Goal: Find contact information: Obtain details needed to contact an individual or organization

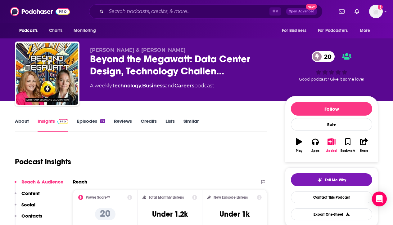
click at [25, 120] on link "About" at bounding box center [22, 125] width 14 height 14
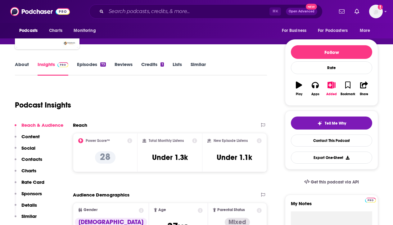
scroll to position [57, 0]
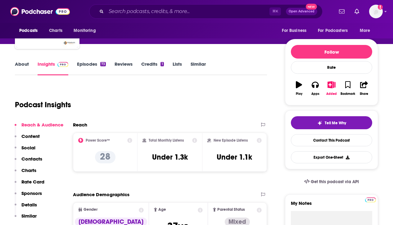
click at [17, 64] on link "About" at bounding box center [22, 68] width 14 height 14
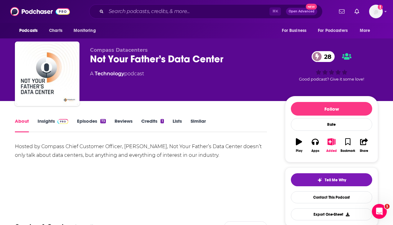
click at [40, 122] on link "Insights" at bounding box center [53, 125] width 31 height 14
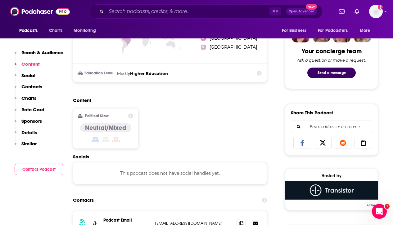
scroll to position [318, 0]
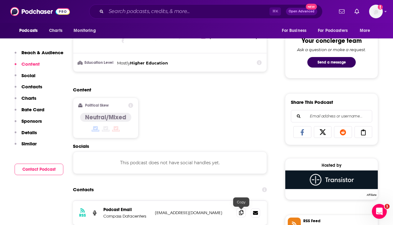
click at [242, 212] on icon at bounding box center [241, 212] width 4 height 5
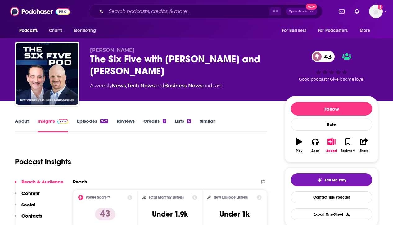
scroll to position [33, 0]
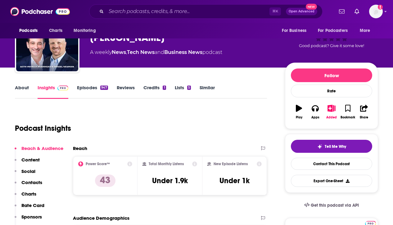
click at [21, 87] on link "About" at bounding box center [22, 92] width 14 height 14
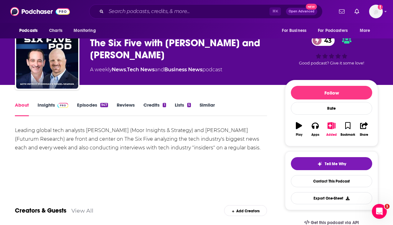
click at [60, 106] on img at bounding box center [62, 105] width 11 height 5
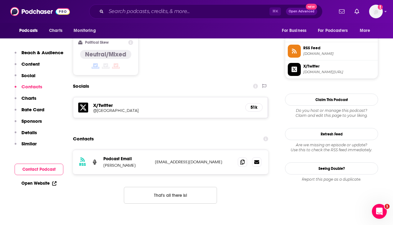
scroll to position [513, 0]
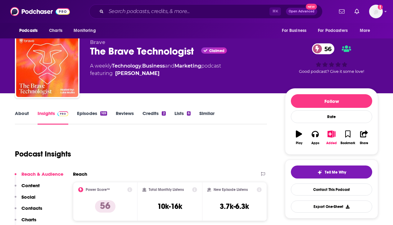
scroll to position [8, 0]
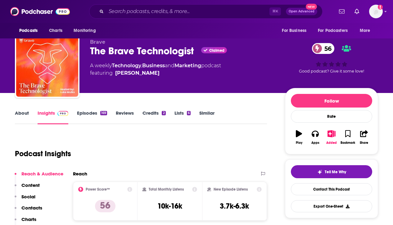
click at [22, 115] on link "About" at bounding box center [22, 117] width 14 height 14
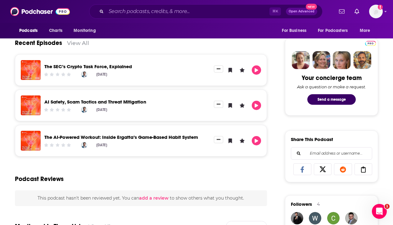
scroll to position [67, 0]
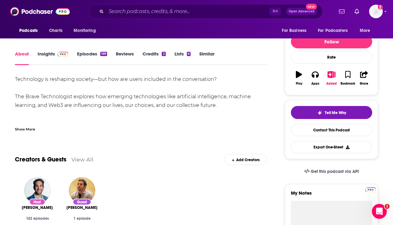
click at [56, 55] on span at bounding box center [61, 54] width 13 height 6
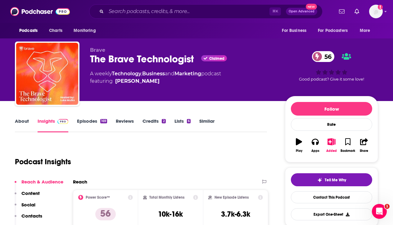
click at [154, 123] on link "Credits 2" at bounding box center [153, 125] width 23 height 14
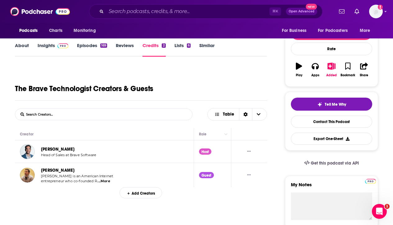
scroll to position [77, 0]
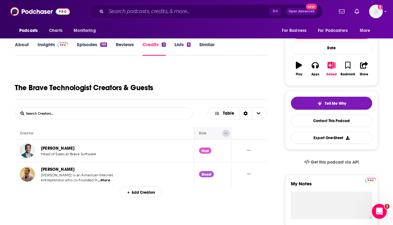
click at [222, 131] on button "Column Actions" at bounding box center [225, 133] width 7 height 7
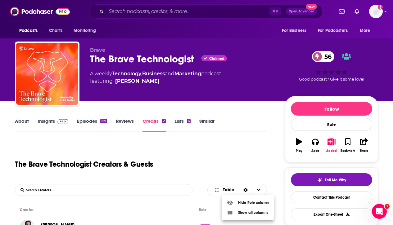
click at [208, 209] on div at bounding box center [196, 112] width 393 height 225
click at [208, 209] on icon "Move" at bounding box center [211, 209] width 7 height 7
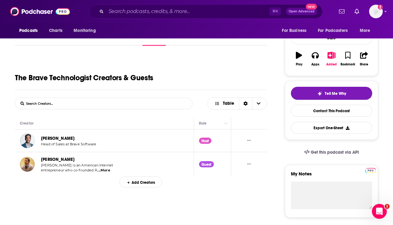
scroll to position [87, 0]
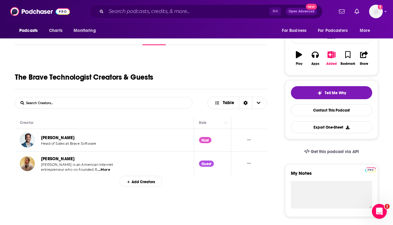
click at [104, 171] on span "...More" at bounding box center [103, 169] width 12 height 5
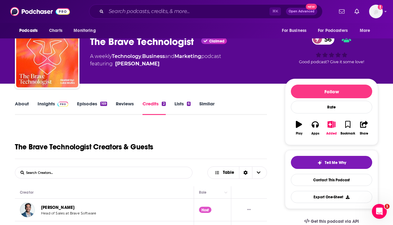
scroll to position [20, 0]
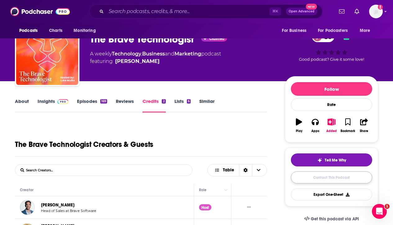
click at [349, 178] on link "Contact This Podcast" at bounding box center [331, 177] width 81 height 12
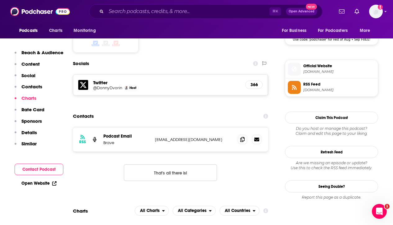
scroll to position [524, 0]
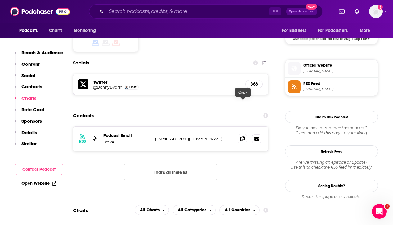
click at [243, 136] on icon at bounding box center [242, 138] width 4 height 5
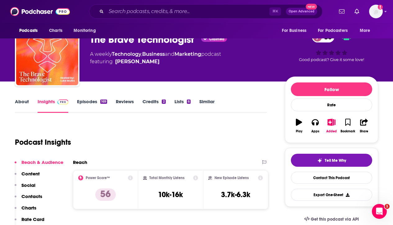
scroll to position [0, 0]
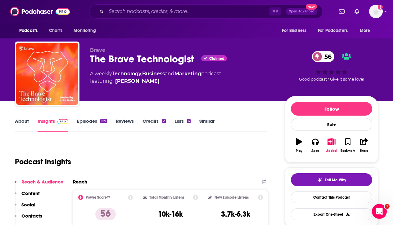
click at [153, 121] on link "Credits 2" at bounding box center [153, 125] width 23 height 14
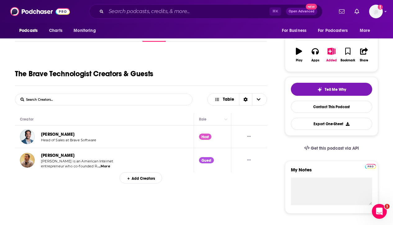
scroll to position [90, 0]
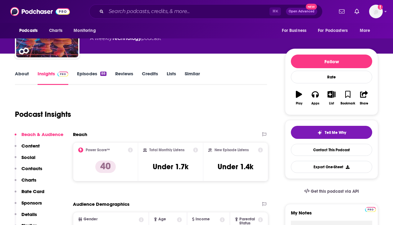
scroll to position [75, 0]
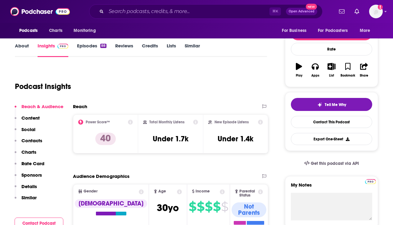
click at [25, 47] on link "About" at bounding box center [22, 50] width 14 height 14
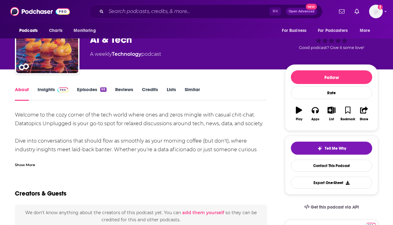
scroll to position [35, 0]
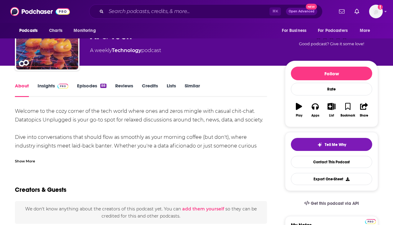
click at [78, 87] on link "Episodes 88" at bounding box center [91, 90] width 29 height 14
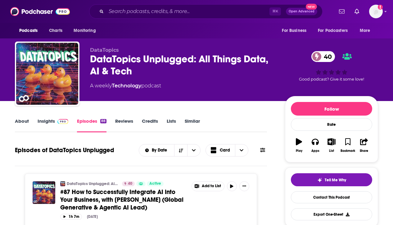
click at [23, 121] on link "About" at bounding box center [22, 125] width 14 height 14
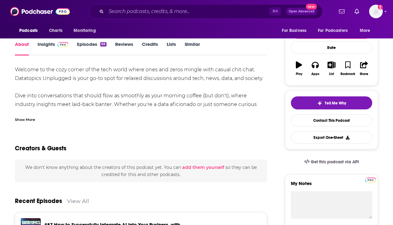
scroll to position [64, 0]
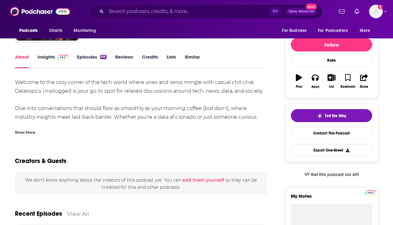
click at [51, 59] on link "Insights" at bounding box center [53, 61] width 31 height 14
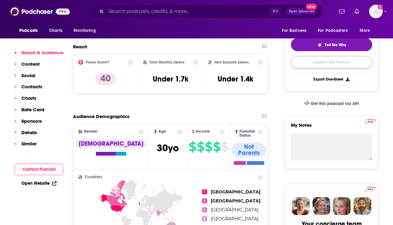
click at [319, 68] on link "Contact This Podcast" at bounding box center [331, 62] width 81 height 12
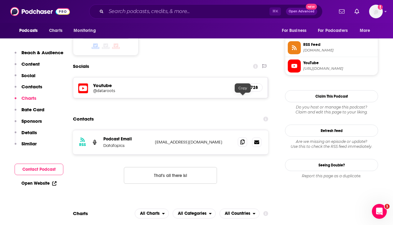
click at [242, 140] on icon at bounding box center [242, 142] width 4 height 5
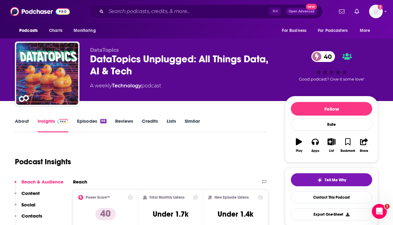
click at [145, 123] on link "Credits" at bounding box center [150, 125] width 16 height 14
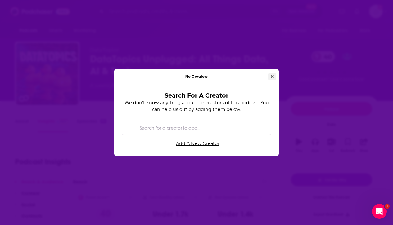
click at [271, 78] on icon "Close" at bounding box center [271, 76] width 3 height 3
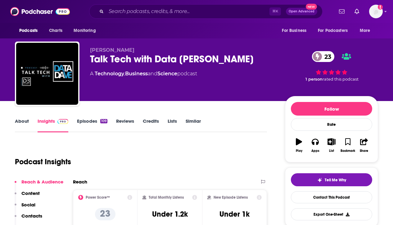
click at [22, 118] on link "About" at bounding box center [22, 125] width 14 height 14
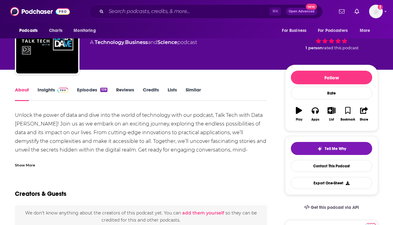
scroll to position [32, 0]
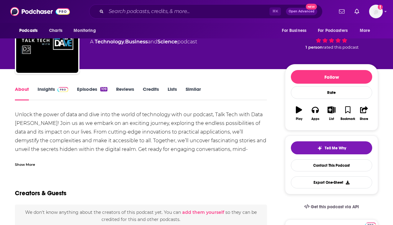
click at [88, 98] on link "Episodes 109" at bounding box center [92, 93] width 30 height 14
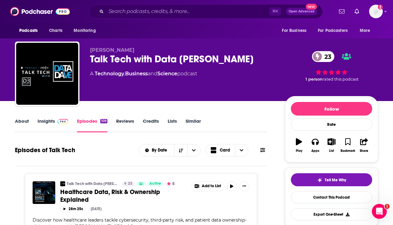
click at [24, 130] on link "About" at bounding box center [22, 125] width 14 height 14
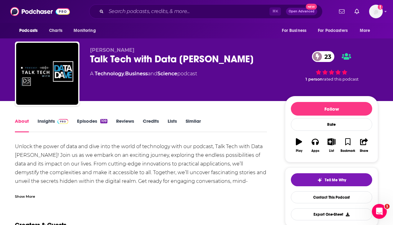
click at [50, 125] on link "Insights" at bounding box center [53, 125] width 31 height 14
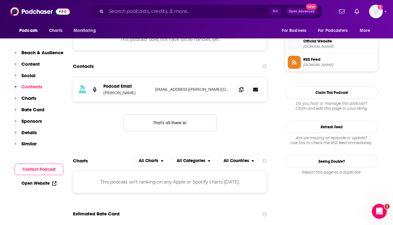
scroll to position [443, 0]
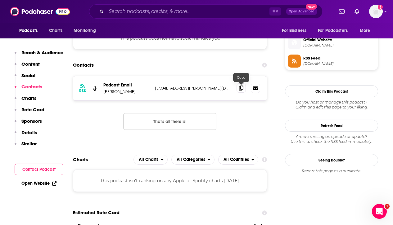
click at [243, 88] on span at bounding box center [240, 87] width 9 height 9
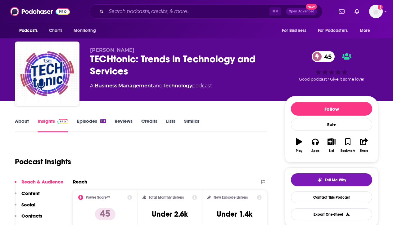
scroll to position [6, 0]
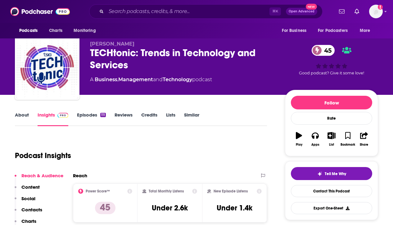
click at [22, 116] on link "About" at bounding box center [22, 119] width 14 height 14
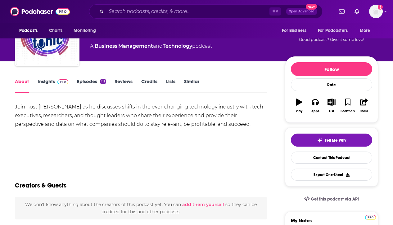
scroll to position [41, 0]
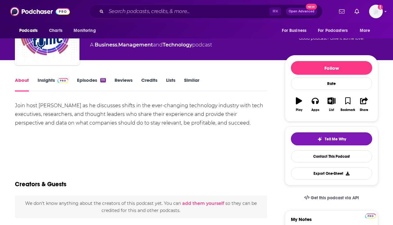
click at [54, 83] on link "Insights" at bounding box center [53, 84] width 31 height 14
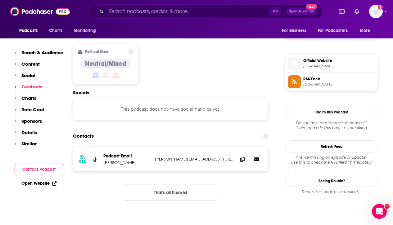
scroll to position [513, 0]
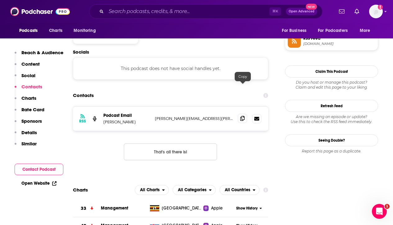
click at [242, 116] on icon at bounding box center [242, 118] width 4 height 5
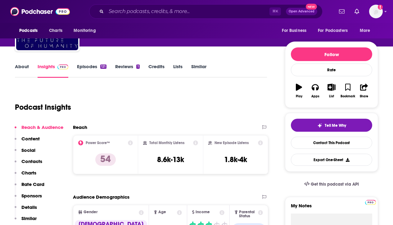
scroll to position [47, 0]
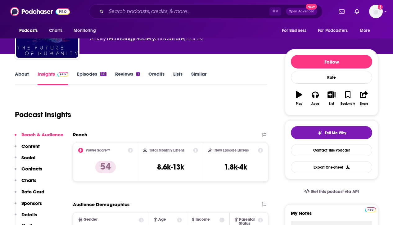
click at [21, 75] on link "About" at bounding box center [22, 78] width 14 height 14
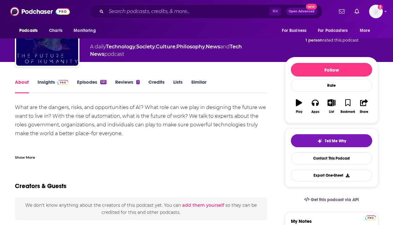
scroll to position [38, 0]
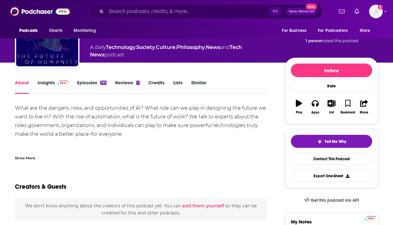
click at [46, 79] on div "About Insights Episodes 121 Reviews 1 Credits Lists Similar" at bounding box center [141, 86] width 252 height 15
click at [52, 83] on link "Insights" at bounding box center [53, 87] width 31 height 14
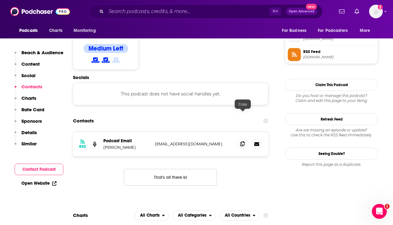
click at [244, 141] on icon at bounding box center [242, 143] width 4 height 5
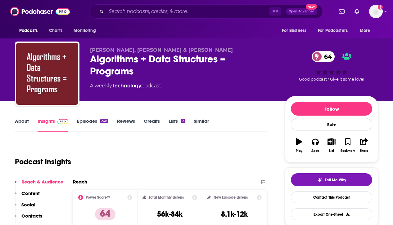
click at [23, 120] on link "About" at bounding box center [22, 125] width 14 height 14
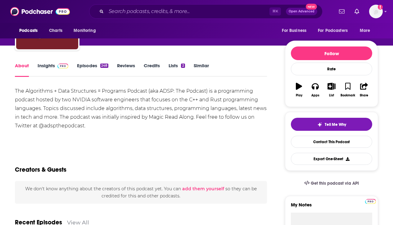
scroll to position [57, 0]
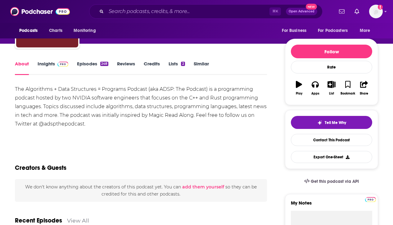
click at [51, 63] on link "Insights" at bounding box center [53, 68] width 31 height 14
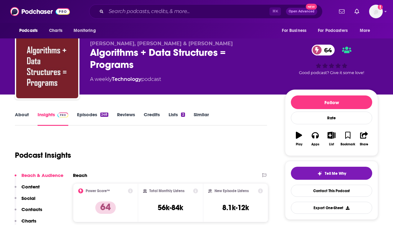
scroll to position [7, 0]
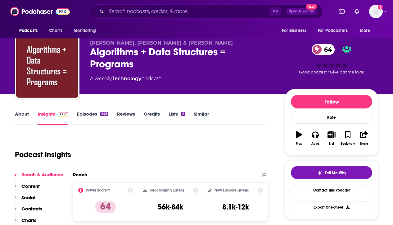
click at [24, 118] on link "About" at bounding box center [22, 118] width 14 height 14
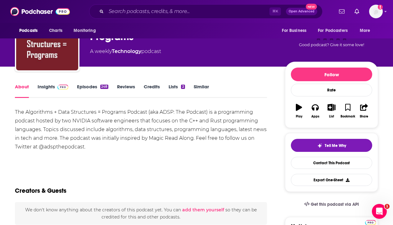
click at [85, 84] on link "Episodes 248" at bounding box center [92, 91] width 31 height 14
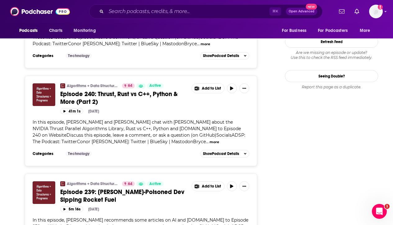
scroll to position [827, 0]
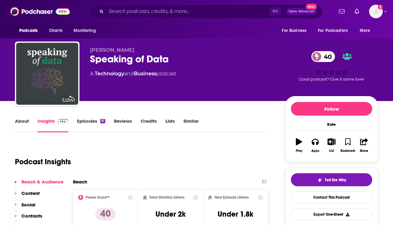
click at [21, 122] on link "About" at bounding box center [22, 125] width 14 height 14
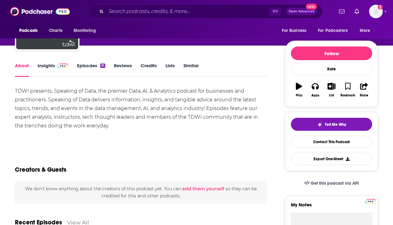
scroll to position [43, 0]
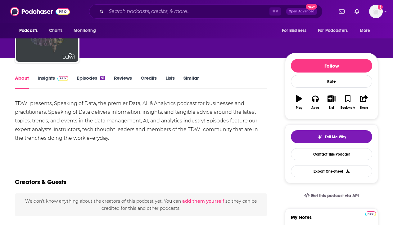
click at [40, 79] on link "Insights" at bounding box center [53, 82] width 31 height 14
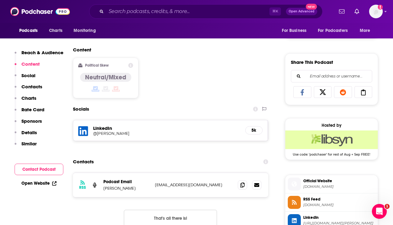
scroll to position [363, 0]
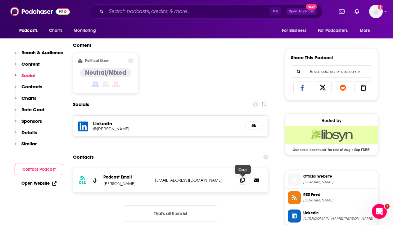
click at [243, 180] on icon at bounding box center [242, 180] width 4 height 5
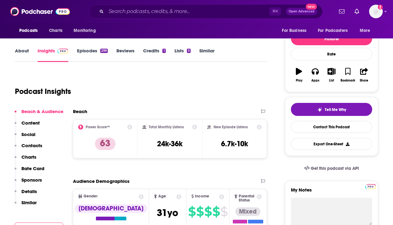
scroll to position [48, 0]
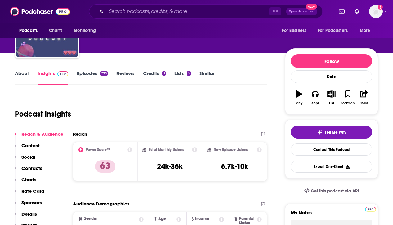
click at [22, 73] on link "About" at bounding box center [22, 77] width 14 height 14
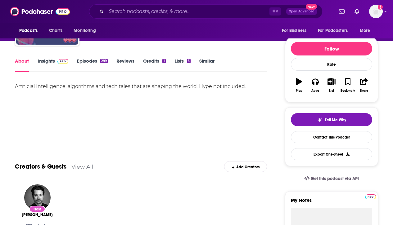
scroll to position [60, 0]
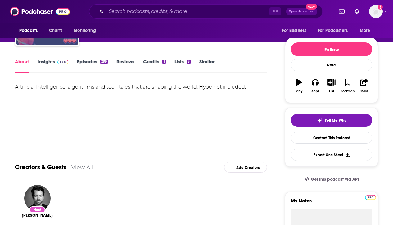
click at [82, 58] on div "About Insights Episodes 299 Reviews Credits 1 Lists 3 Similar" at bounding box center [141, 65] width 252 height 15
click at [98, 66] on link "Episodes 299" at bounding box center [92, 66] width 31 height 14
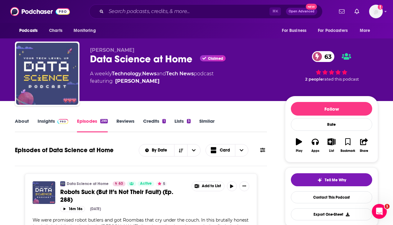
click at [23, 118] on link "About" at bounding box center [22, 125] width 14 height 14
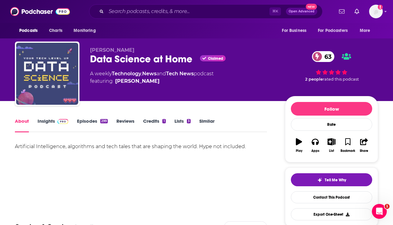
scroll to position [60, 0]
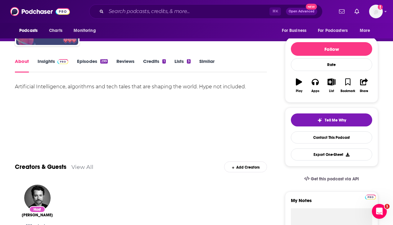
click at [53, 64] on link "Insights" at bounding box center [53, 65] width 31 height 14
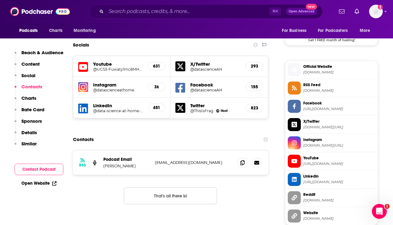
scroll to position [529, 0]
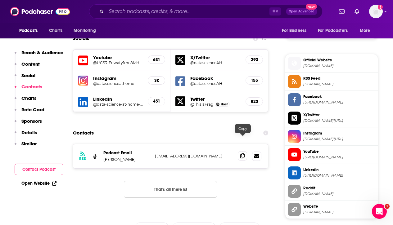
click at [246, 151] on span at bounding box center [242, 155] width 9 height 9
click at [244, 153] on icon at bounding box center [242, 155] width 4 height 5
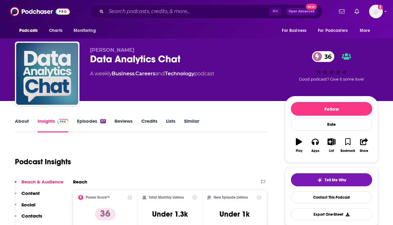
click at [20, 123] on link "About" at bounding box center [22, 125] width 14 height 14
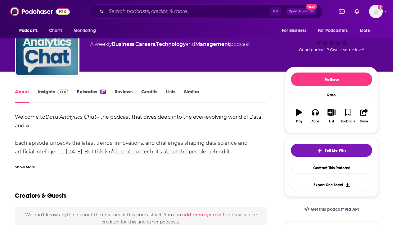
scroll to position [29, 0]
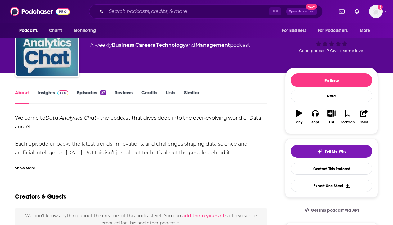
click at [46, 93] on link "Insights" at bounding box center [53, 97] width 31 height 14
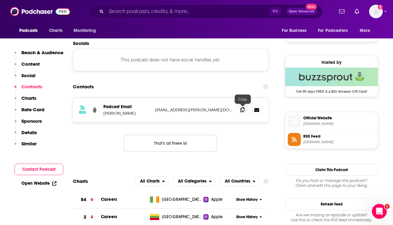
click at [245, 110] on span at bounding box center [242, 109] width 9 height 9
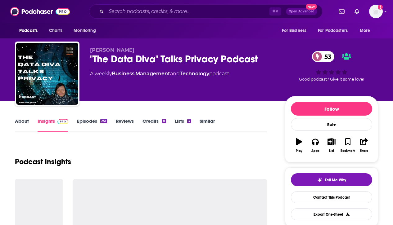
click at [18, 123] on link "About" at bounding box center [22, 125] width 14 height 14
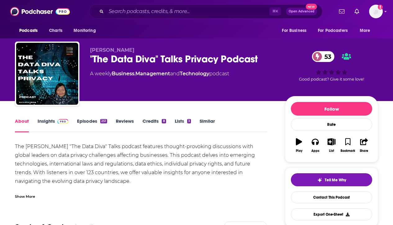
scroll to position [14, 0]
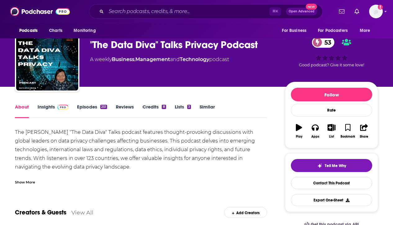
click at [51, 105] on link "Insights" at bounding box center [53, 111] width 31 height 14
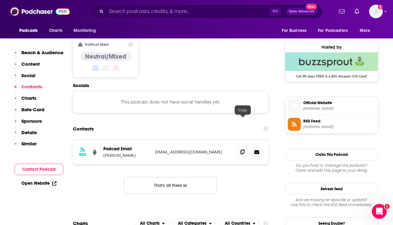
click at [243, 149] on icon at bounding box center [242, 151] width 4 height 5
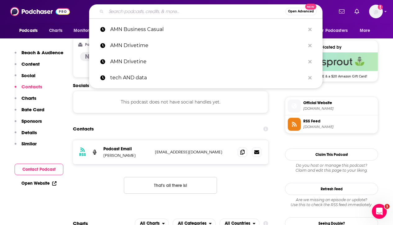
click at [149, 10] on input "Search podcasts, credits, & more..." at bounding box center [195, 12] width 179 height 10
paste input "Data: Hell or Heaven? (Adastra Podcast)"
type input "Data: Hell or Heaven? (Adastra Podcast)"
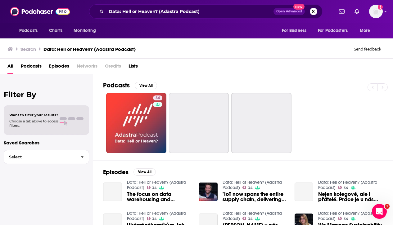
click at [31, 66] on span "Podcasts" at bounding box center [31, 67] width 21 height 13
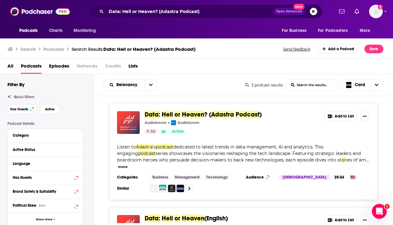
click at [229, 118] on span "Adastra" at bounding box center [222, 115] width 23 height 8
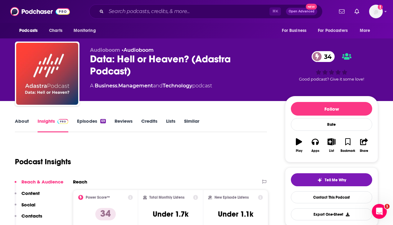
click at [21, 122] on link "About" at bounding box center [22, 125] width 14 height 14
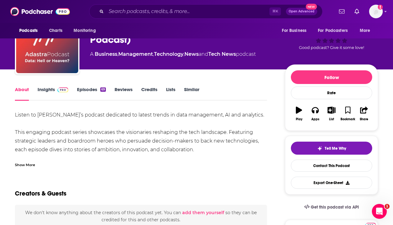
scroll to position [30, 0]
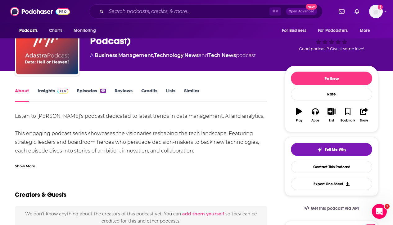
click at [49, 91] on link "Insights" at bounding box center [53, 95] width 31 height 14
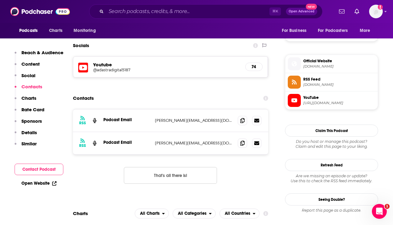
scroll to position [425, 0]
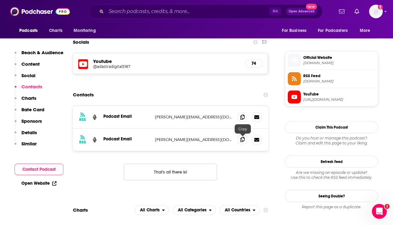
click at [242, 140] on icon at bounding box center [242, 139] width 4 height 5
